Goal: Information Seeking & Learning: Learn about a topic

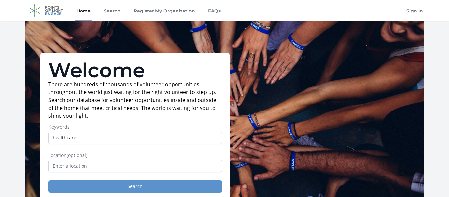
type input "healthcare"
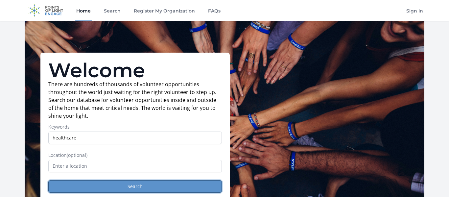
click at [168, 182] on button "Search" at bounding box center [135, 186] width 174 height 12
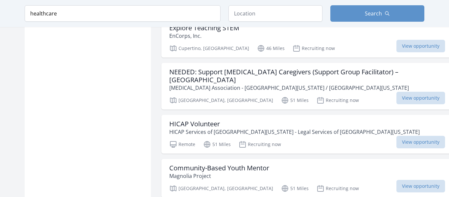
scroll to position [1101, 0]
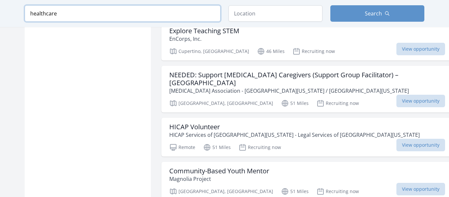
click at [210, 15] on input "healthcare" at bounding box center [123, 13] width 196 height 16
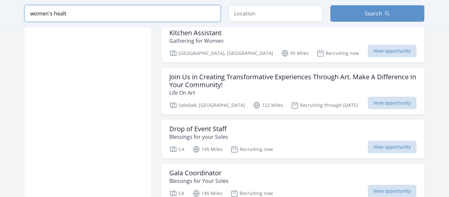
scroll to position [1101, 0]
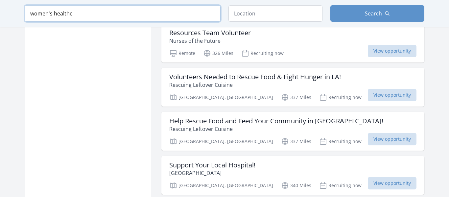
scroll to position [1101, 0]
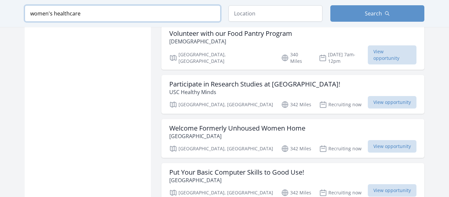
type input "women's healthcare"
click button "submit" at bounding box center [0, 0] width 0 height 0
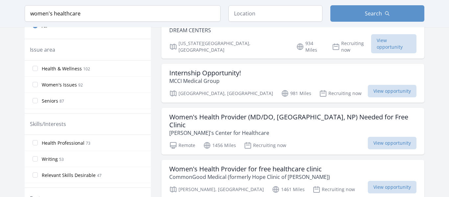
scroll to position [215, 0]
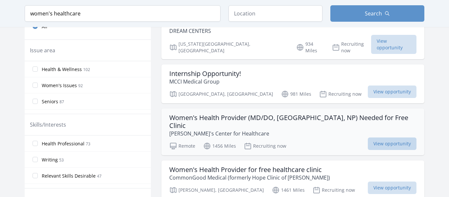
click at [407, 137] on span "View opportunity" at bounding box center [392, 143] width 49 height 12
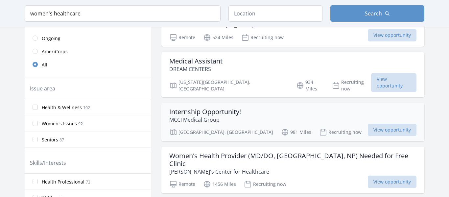
scroll to position [177, 0]
click at [182, 180] on p "Remote" at bounding box center [182, 184] width 26 height 8
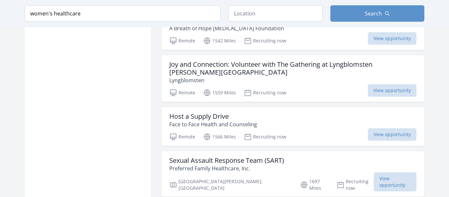
scroll to position [557, 0]
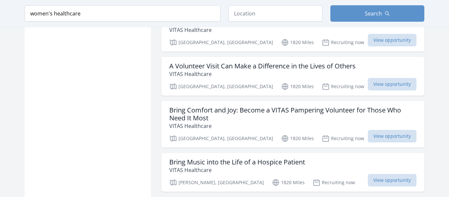
scroll to position [1812, 0]
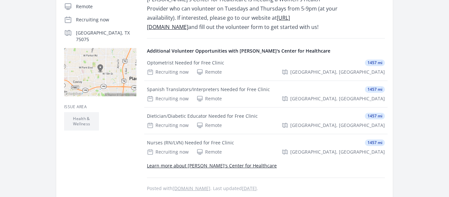
scroll to position [175, 0]
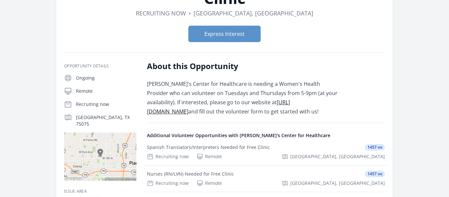
scroll to position [80, 0]
